Goal: Check status: Check status

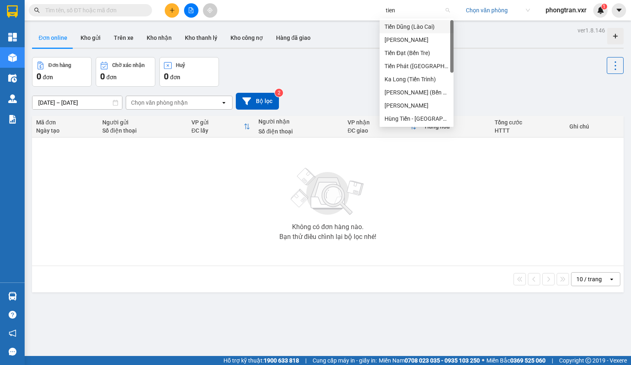
type input "tien o"
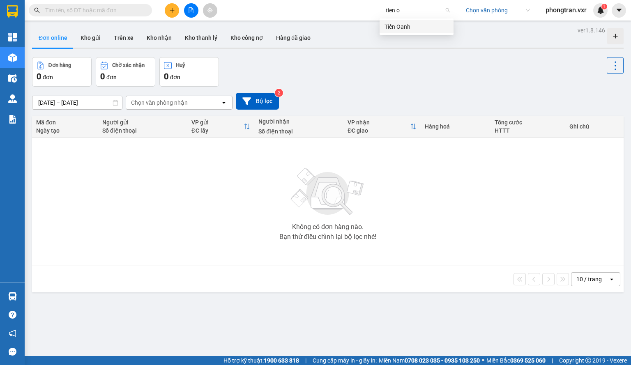
click at [407, 25] on div "Tiến Oanh" at bounding box center [417, 26] width 64 height 9
click at [615, 16] on button at bounding box center [619, 10] width 14 height 14
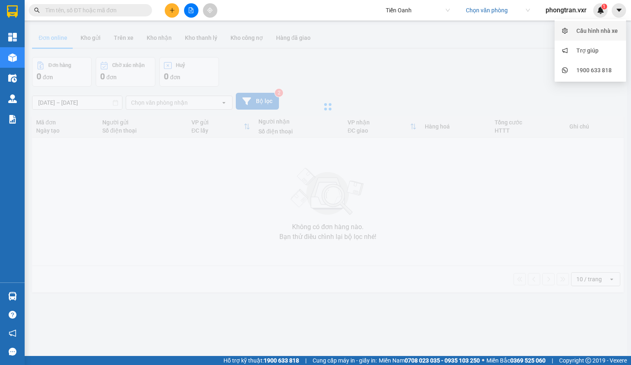
click at [594, 30] on div "Cấu hình nhà xe" at bounding box center [598, 30] width 42 height 9
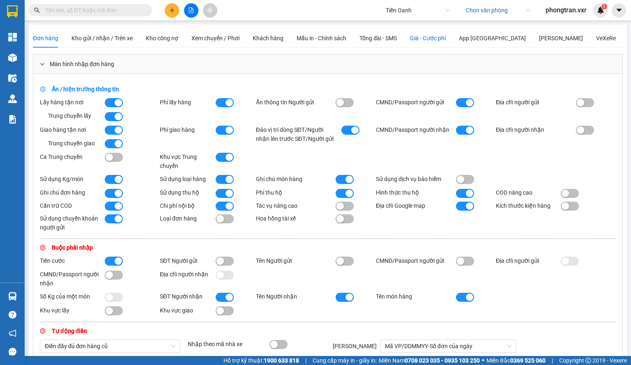
click at [412, 42] on span "Giá - Cước phí" at bounding box center [428, 38] width 36 height 7
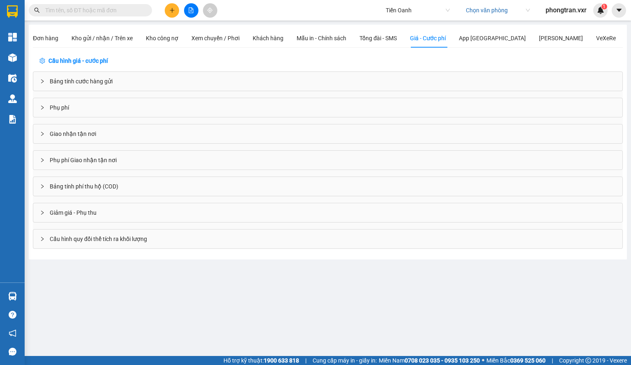
click at [88, 87] on div "Bảng tính cước hàng gửi" at bounding box center [327, 81] width 589 height 19
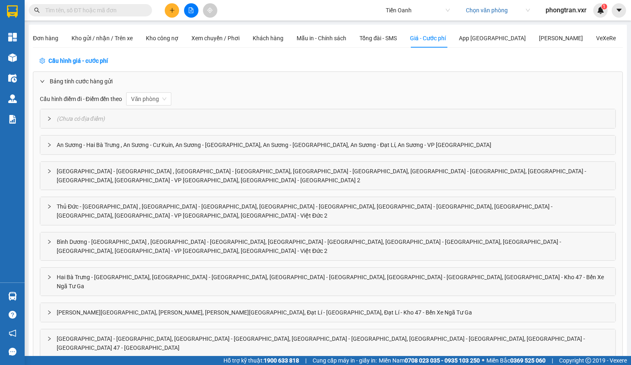
click at [140, 139] on div "An Sương - Hai Bà Trưng , An Sương - Cư Kuin, An Sương - Hòa Đông, An Sương - H…" at bounding box center [327, 145] width 575 height 19
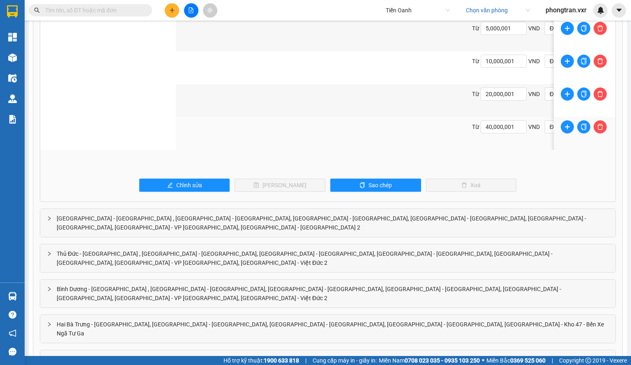
scroll to position [1521, 0]
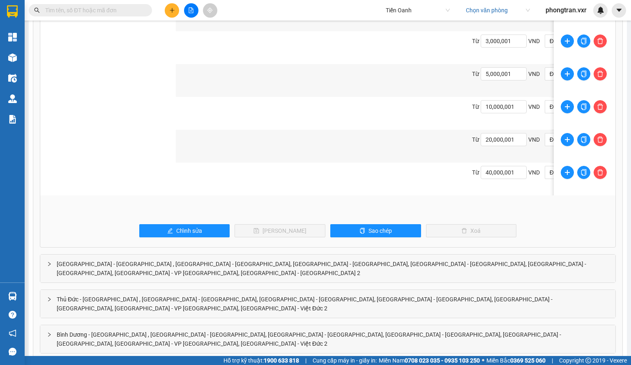
drag, startPoint x: 390, startPoint y: 197, endPoint x: 483, endPoint y: 203, distance: 93.9
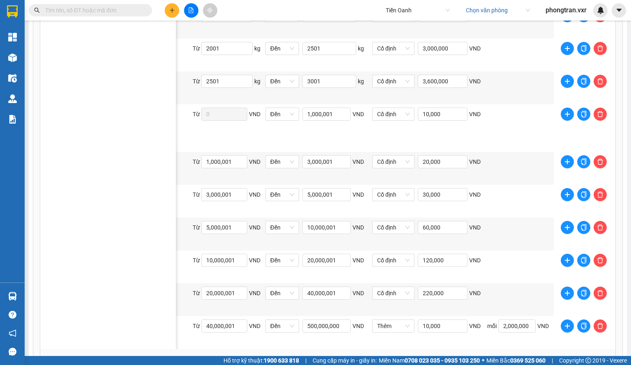
scroll to position [1357, 0]
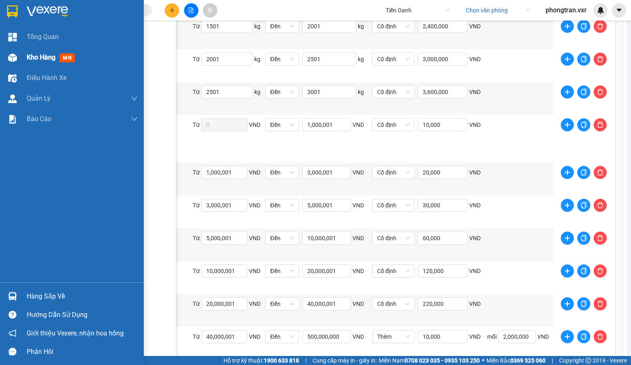
click at [13, 55] on img at bounding box center [12, 57] width 9 height 9
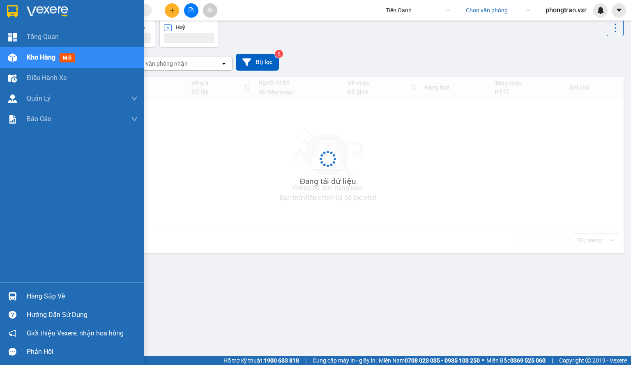
scroll to position [38, 0]
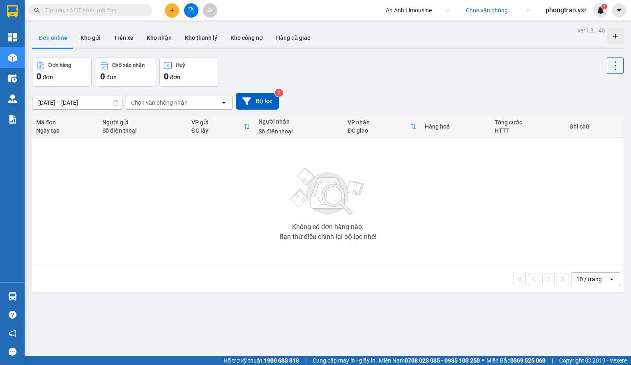
click at [94, 7] on input "text" at bounding box center [93, 10] width 97 height 9
paste input "PR1010250122"
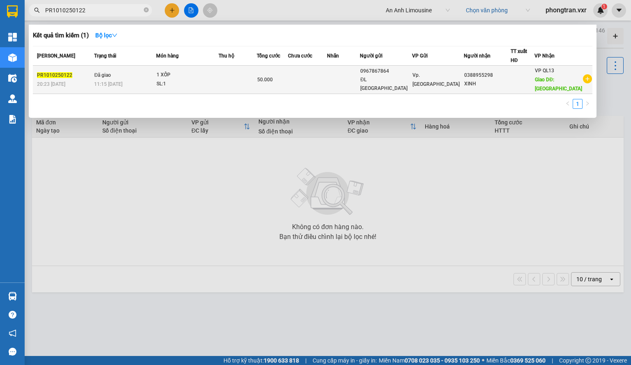
type input "PR1010250122"
click at [205, 86] on div "SL: 1" at bounding box center [188, 84] width 62 height 9
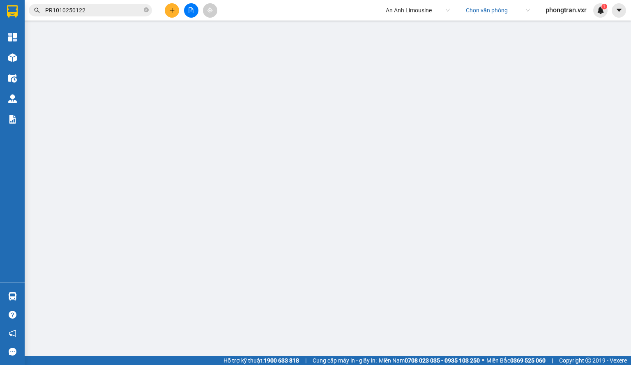
type input "0967867864"
type input "ĐL ĐÔNG HẢI"
type input "0388955298"
type input "XINH"
type input "ĐÔNG HẢI"
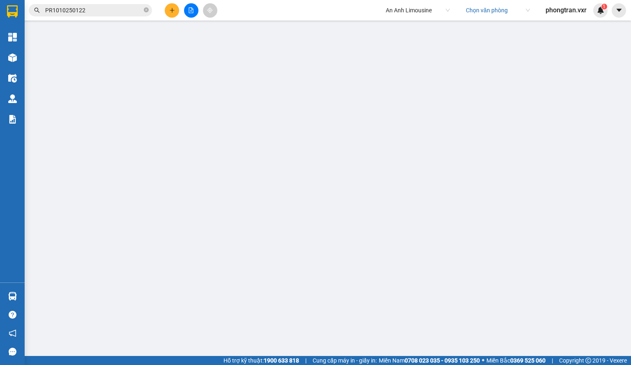
type input "0"
type input "50.000"
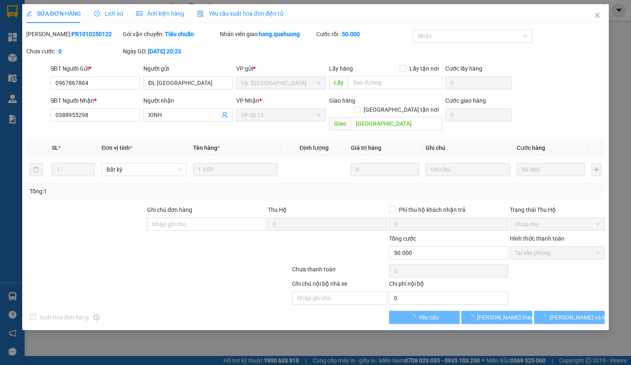
click at [109, 20] on div "Lịch sử" at bounding box center [108, 13] width 29 height 19
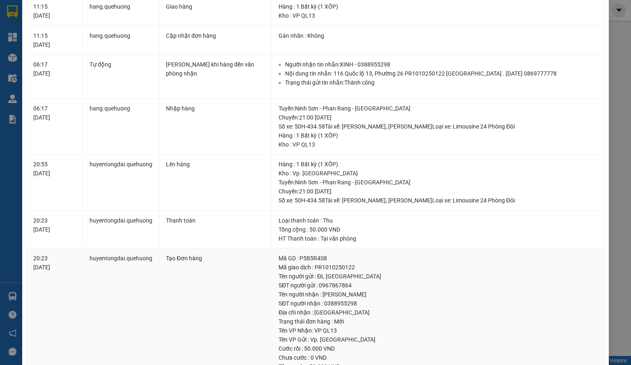
scroll to position [123, 0]
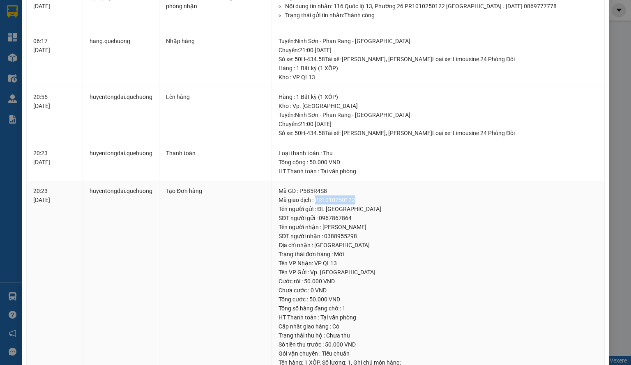
drag, startPoint x: 352, startPoint y: 197, endPoint x: 314, endPoint y: 201, distance: 38.1
click at [314, 201] on div "Mã giao dịch : PR1010250122" at bounding box center [438, 200] width 319 height 9
copy div "PR1010250122"
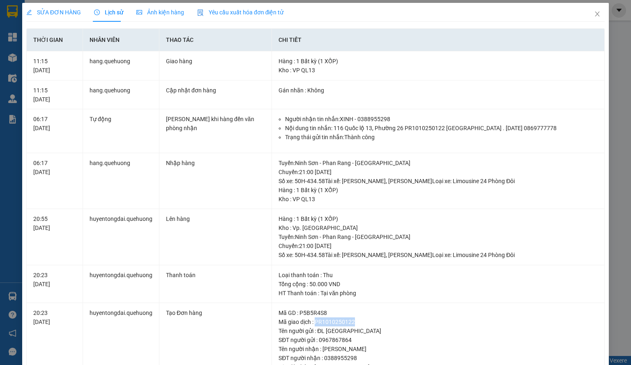
scroll to position [0, 0]
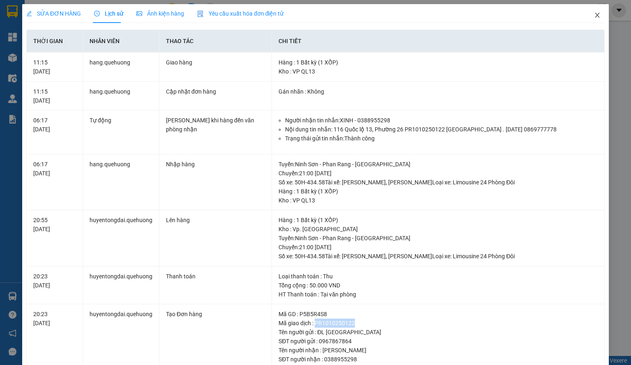
click at [596, 17] on icon "close" at bounding box center [598, 15] width 5 height 5
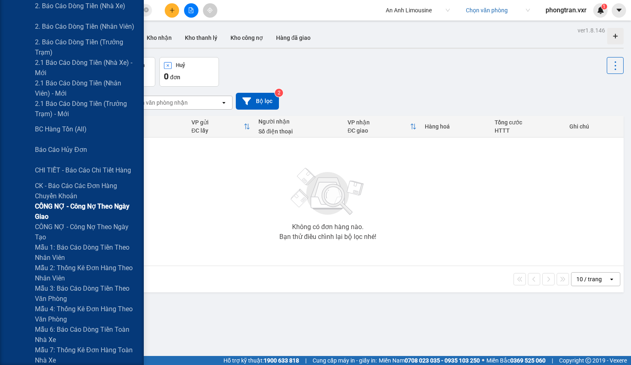
scroll to position [206, 0]
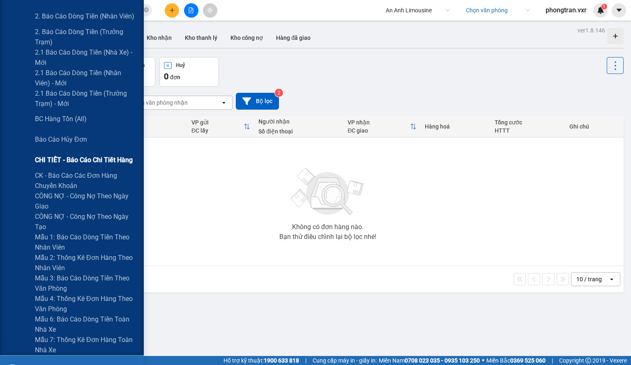
click at [95, 166] on div "CHI TIẾT - Báo cáo chi tiết hàng" at bounding box center [86, 160] width 103 height 21
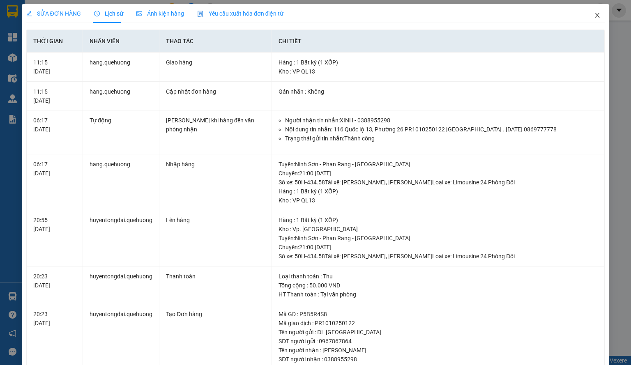
click at [586, 19] on span "Close" at bounding box center [597, 15] width 23 height 23
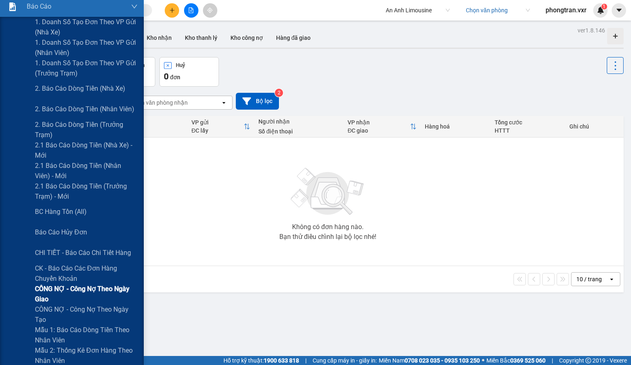
scroll to position [123, 0]
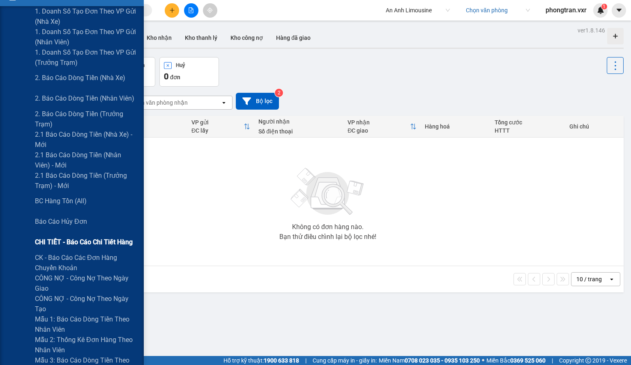
click at [96, 248] on div "CHI TIẾT - Báo cáo chi tiết hàng" at bounding box center [86, 242] width 103 height 21
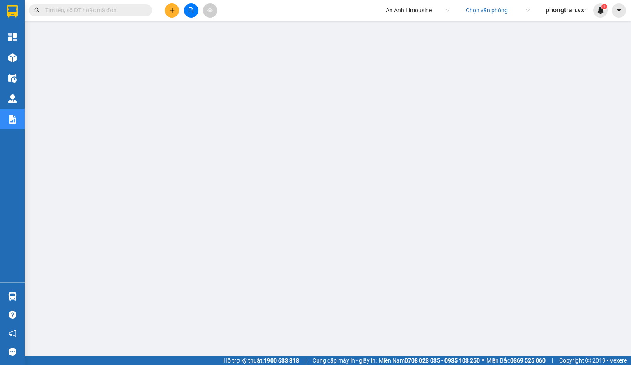
click at [113, 12] on input "text" at bounding box center [93, 10] width 97 height 9
paste input "VP951010250003"
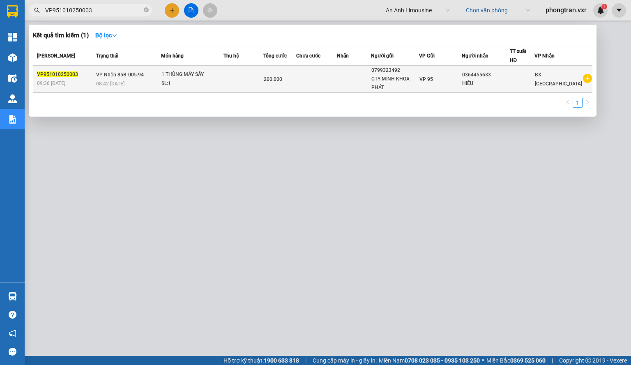
type input "VP951010250003"
click at [250, 88] on td at bounding box center [244, 79] width 40 height 27
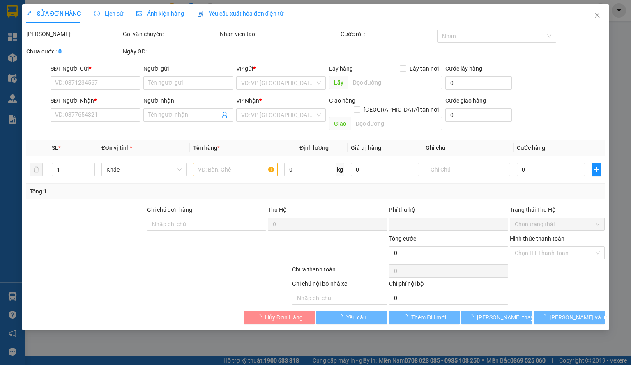
type input "0799323492"
type input "CTY MINH KHOA PHÁT"
type input "0364455633"
type input "HIẾU"
type input "0"
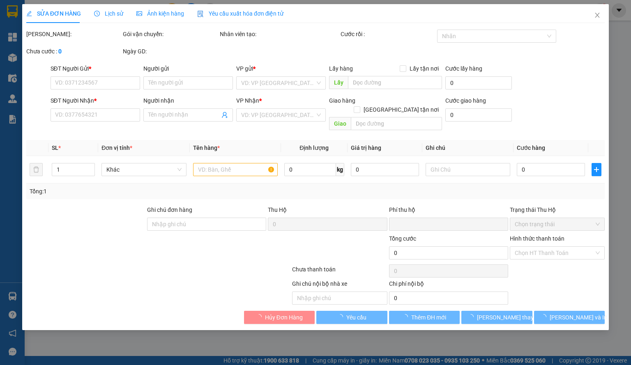
type input "200.000"
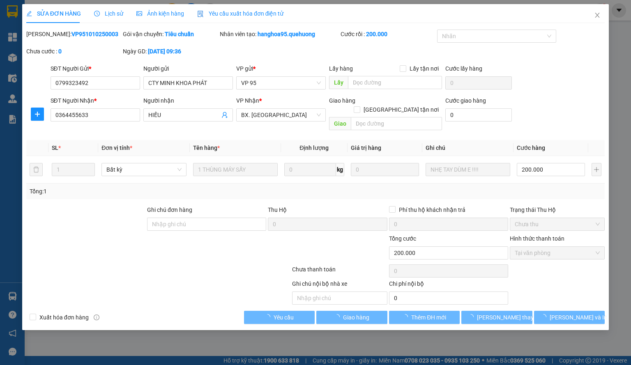
click at [104, 17] on span "Lịch sử" at bounding box center [108, 13] width 29 height 7
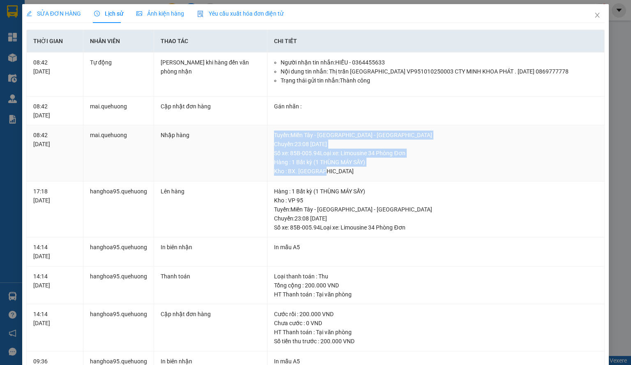
drag, startPoint x: 324, startPoint y: 171, endPoint x: 272, endPoint y: 136, distance: 61.7
click at [274, 136] on div "Tuyến : Miền Tây - Phan Rang - Ninh Sơn Chuyến: 23:08 ngày 10-10-2025 Số xe: 85…" at bounding box center [436, 153] width 324 height 45
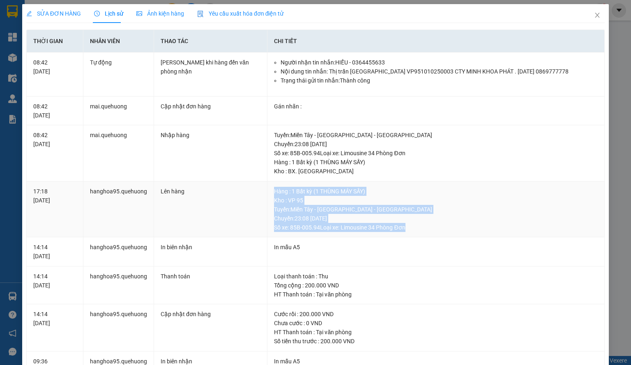
drag, startPoint x: 407, startPoint y: 226, endPoint x: 269, endPoint y: 191, distance: 142.3
click at [269, 191] on td "Hàng : 1 Bất kỳ (1 THÙNG MÁY SẤY) Kho : VP 95 Tuyến : Miền Tây - Phan Rang - Ni…" at bounding box center [436, 210] width 337 height 56
click at [594, 5] on span "Close" at bounding box center [597, 15] width 23 height 23
